Goal: Register for event/course

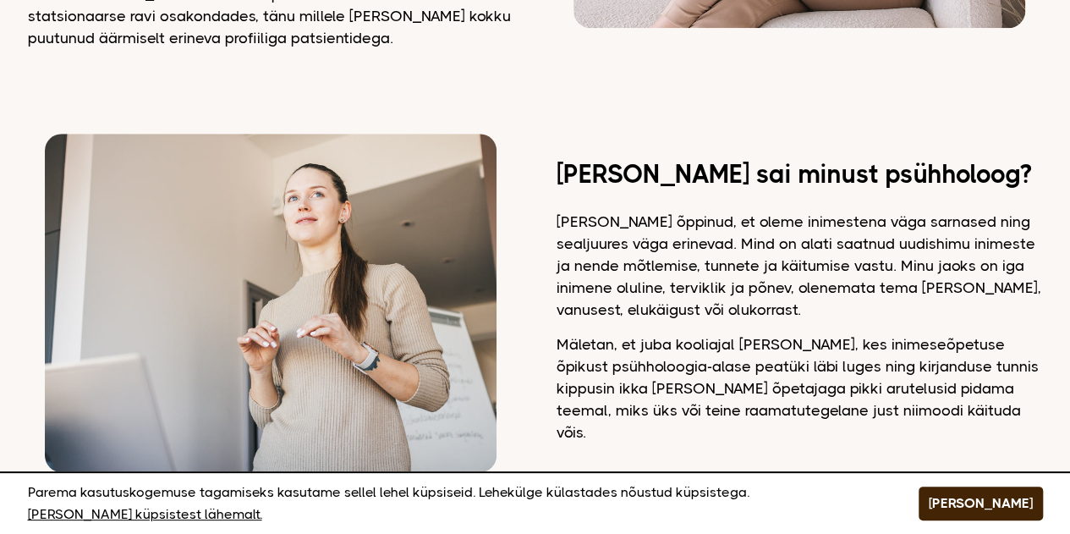
scroll to position [930, 0]
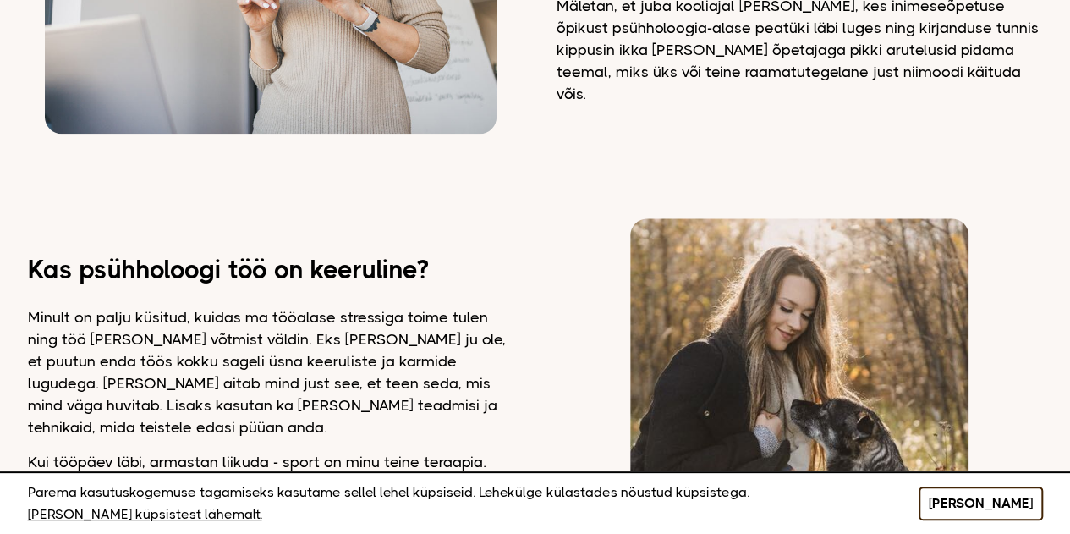
click at [990, 510] on button "[PERSON_NAME]" at bounding box center [981, 503] width 124 height 34
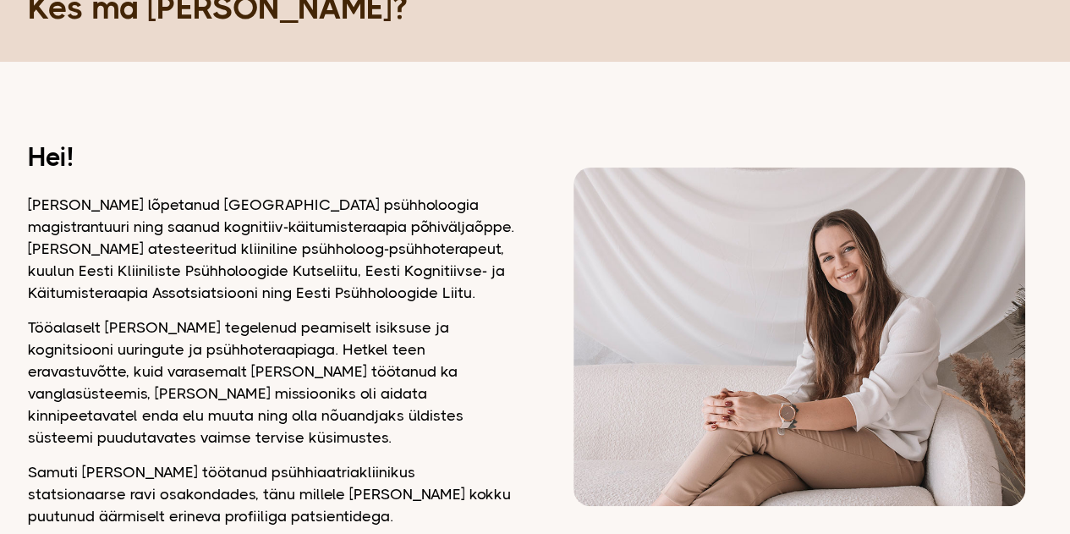
scroll to position [0, 0]
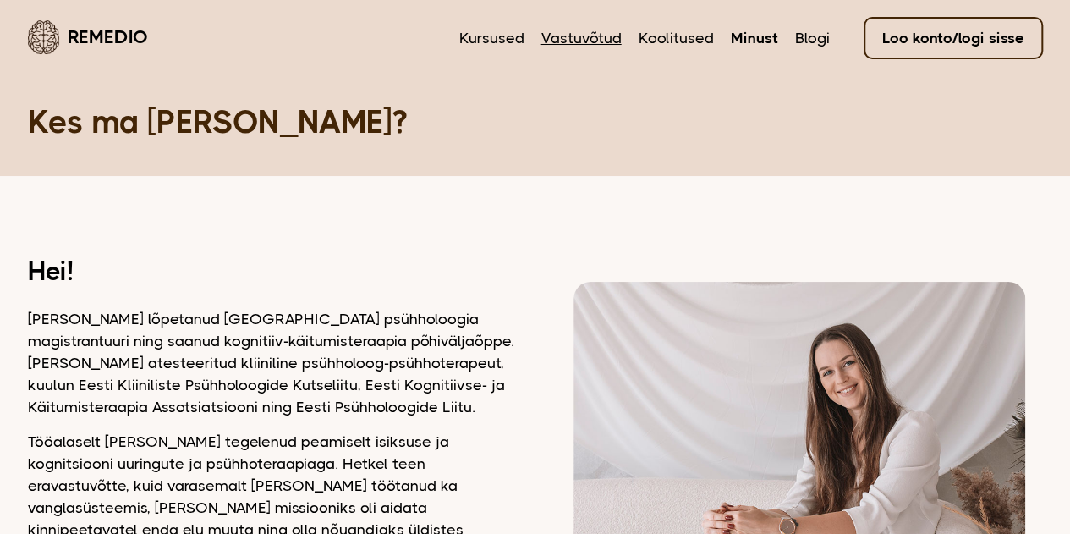
click at [567, 33] on link "Vastuvõtud" at bounding box center [581, 38] width 80 height 22
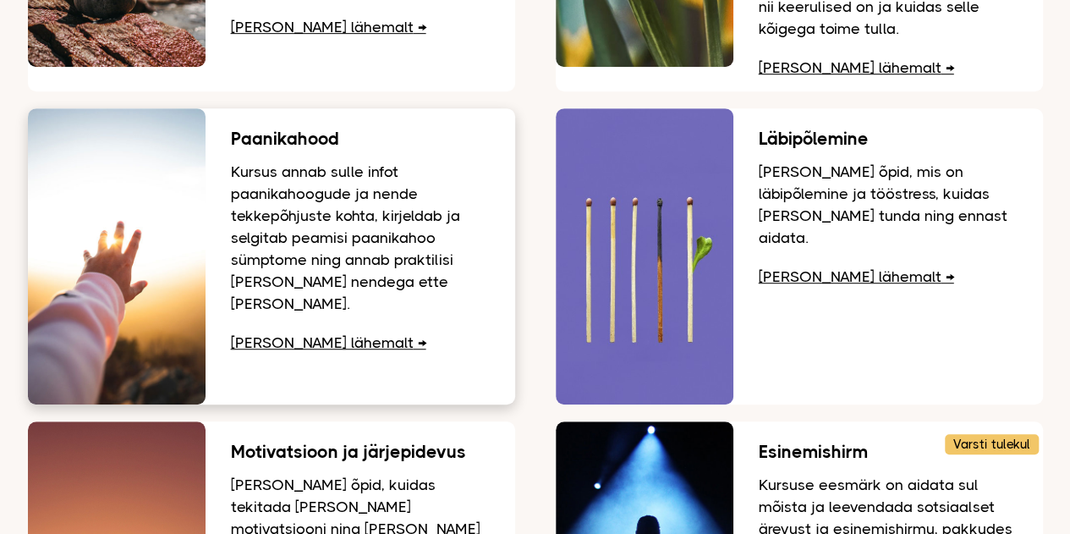
scroll to position [423, 0]
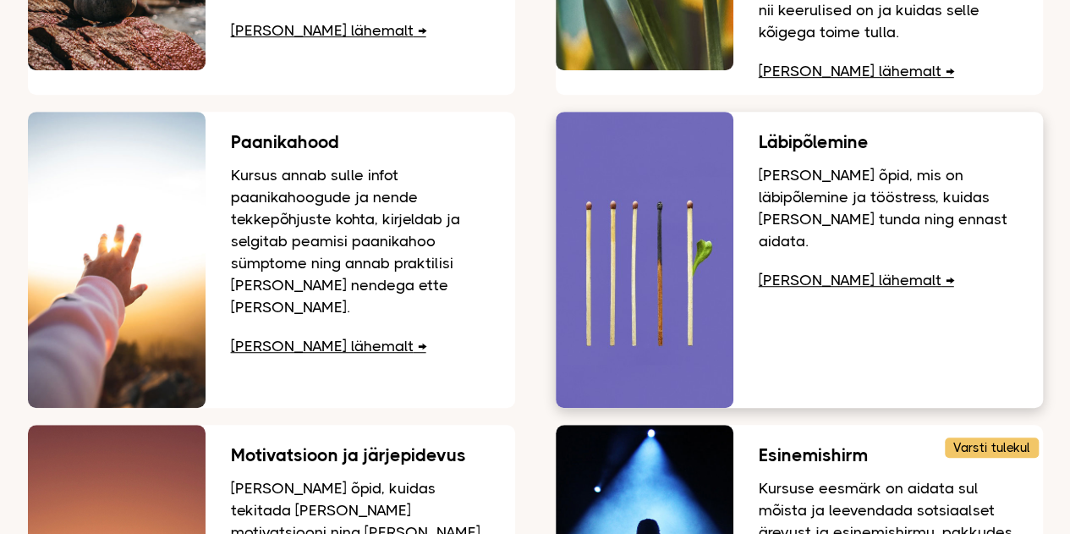
click at [820, 272] on link "[PERSON_NAME] lähemalt" at bounding box center [856, 280] width 195 height 17
